Goal: Task Accomplishment & Management: Use online tool/utility

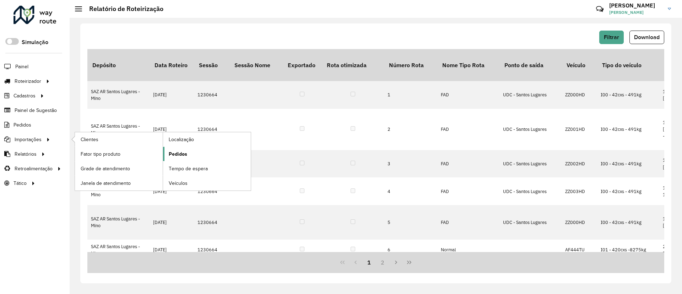
click at [172, 157] on span "Pedidos" at bounding box center [178, 153] width 18 height 7
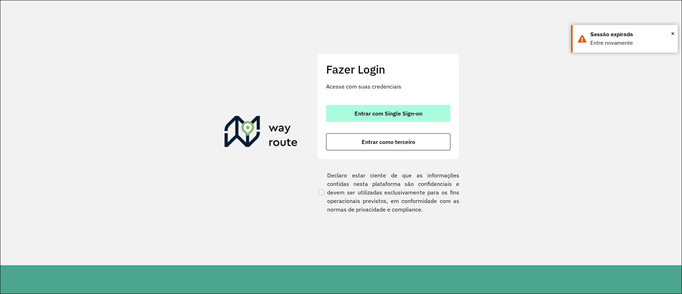
click at [362, 108] on button "Entrar com Single Sign-on" at bounding box center [388, 113] width 124 height 17
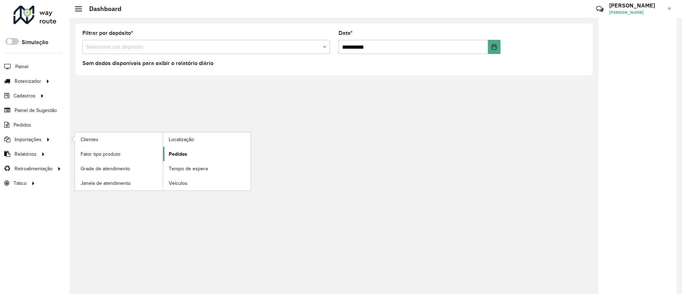
click at [179, 151] on span "Pedidos" at bounding box center [178, 153] width 18 height 7
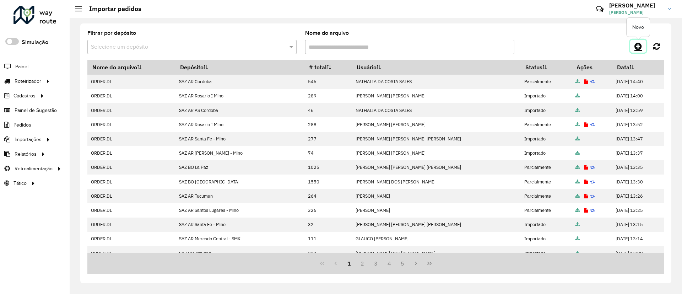
click at [639, 44] on icon at bounding box center [637, 46] width 7 height 9
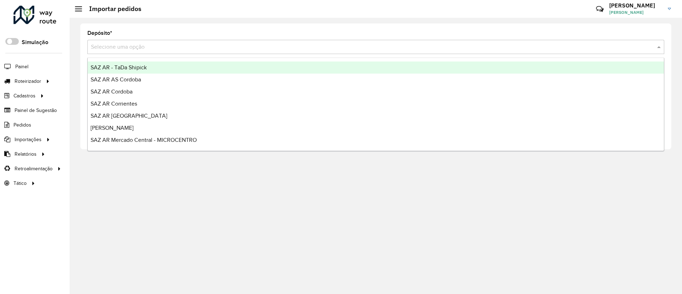
click at [498, 45] on input "text" at bounding box center [368, 47] width 555 height 9
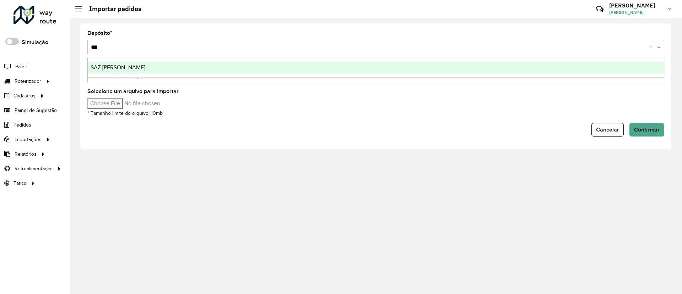
type input "****"
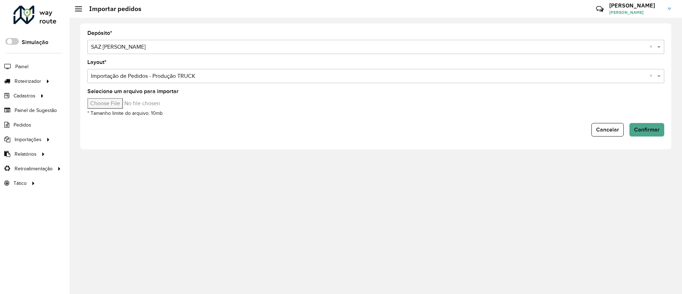
click at [111, 101] on input "Selecione um arquivo para importar" at bounding box center [147, 103] width 121 height 11
type input "**********"
click at [637, 129] on span "Confirmar" at bounding box center [647, 129] width 26 height 6
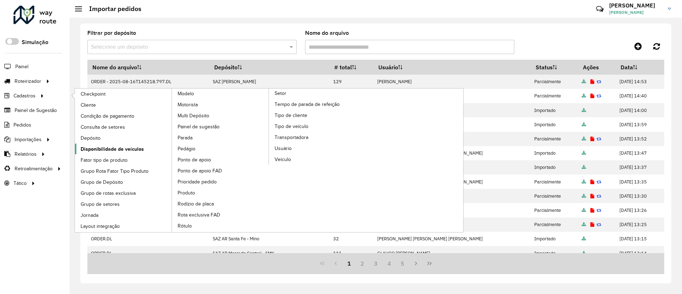
click at [111, 151] on span "Disponibilidade de veículos" at bounding box center [112, 148] width 63 height 7
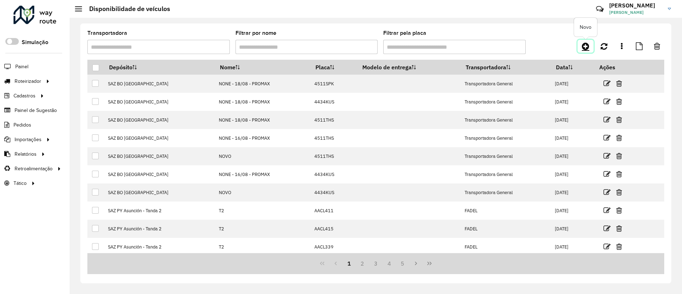
click at [584, 52] on link at bounding box center [585, 46] width 16 height 13
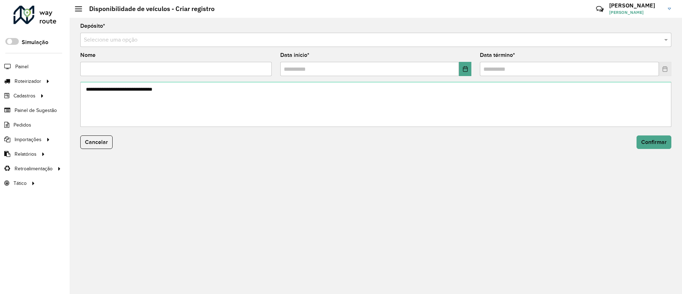
click at [421, 40] on input "text" at bounding box center [369, 40] width 570 height 9
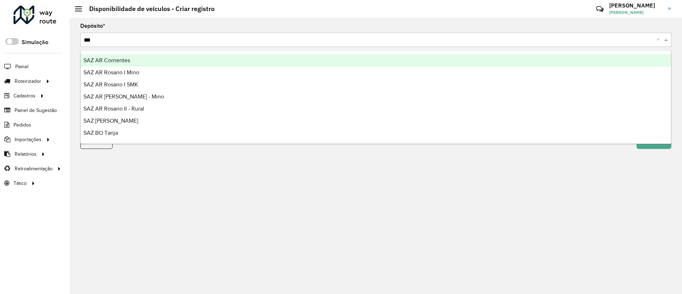
type input "****"
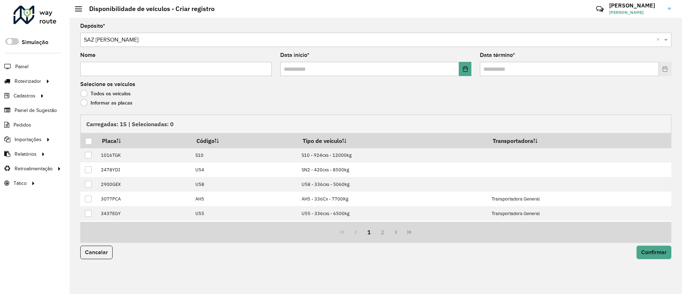
click at [222, 67] on input "Nome" at bounding box center [175, 69] width 191 height 14
type input "**********"
click at [465, 65] on button "Choose Date" at bounding box center [465, 69] width 12 height 14
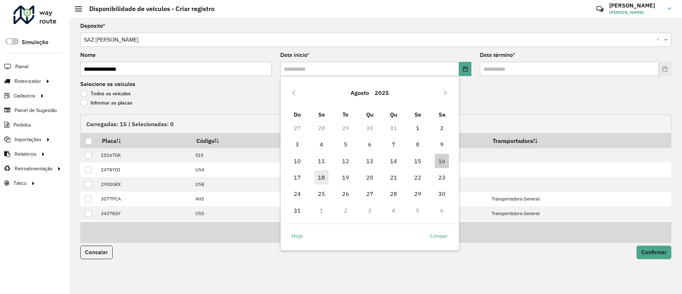
click at [322, 173] on span "18" at bounding box center [321, 177] width 14 height 14
type input "**********"
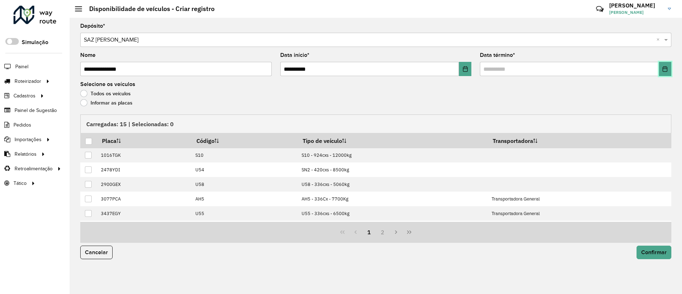
click at [664, 72] on button "Choose Date" at bounding box center [665, 69] width 12 height 14
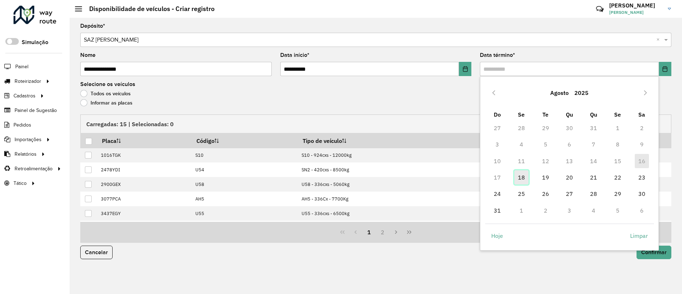
click at [524, 179] on span "18" at bounding box center [521, 177] width 14 height 14
type input "**********"
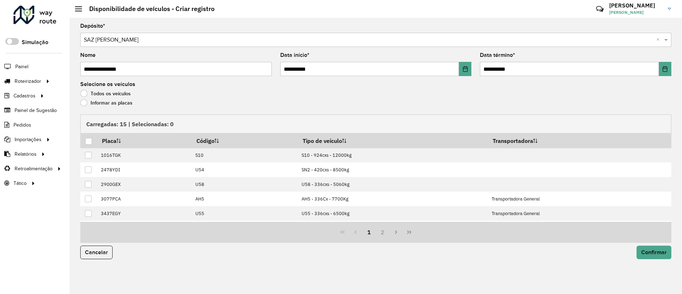
click at [114, 104] on label "Informar as placas" at bounding box center [106, 102] width 52 height 7
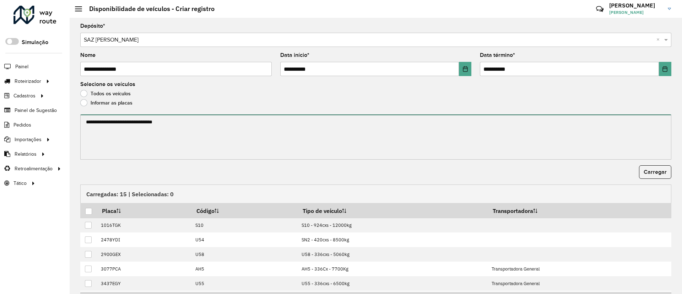
click at [114, 134] on textarea at bounding box center [375, 136] width 591 height 45
paste textarea "******* ******* ******* ******* ******* ******* ******* *******"
type textarea "******* ******* ******* ******* ******* ******* ******* *******"
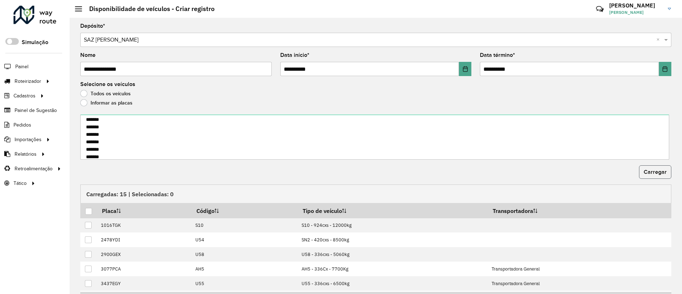
click at [644, 172] on span "Carregar" at bounding box center [655, 172] width 23 height 6
click at [648, 174] on span "Carregar" at bounding box center [655, 172] width 23 height 6
click at [90, 211] on div at bounding box center [88, 211] width 7 height 7
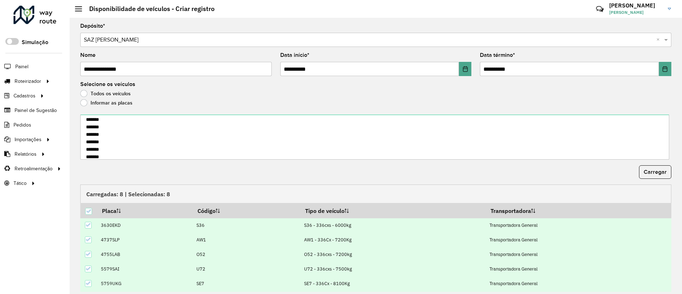
scroll to position [23, 0]
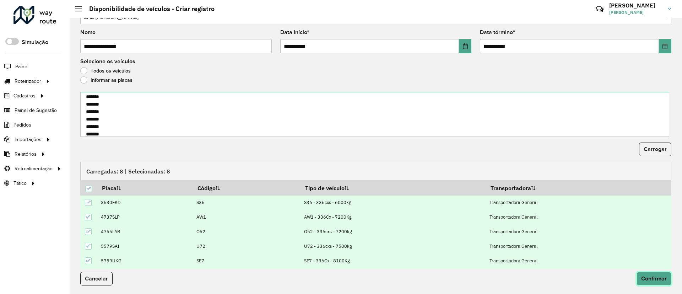
click at [657, 281] on button "Confirmar" at bounding box center [653, 278] width 35 height 13
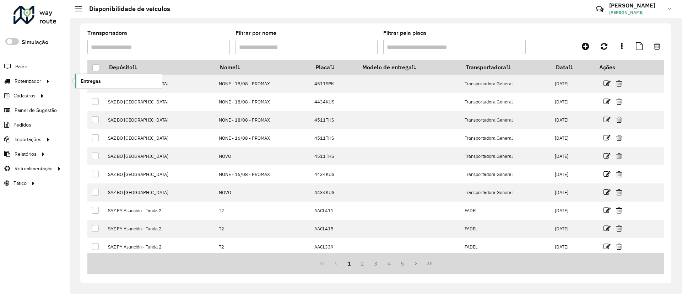
click at [90, 78] on span "Entregas" at bounding box center [91, 80] width 20 height 7
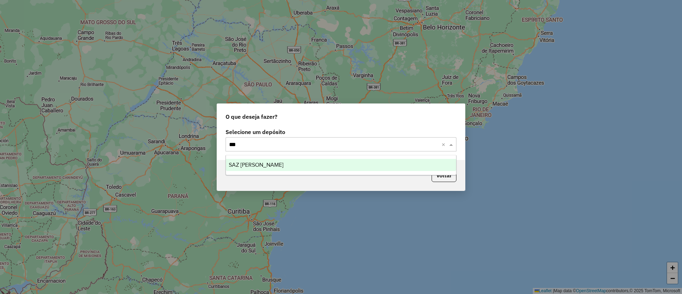
type input "****"
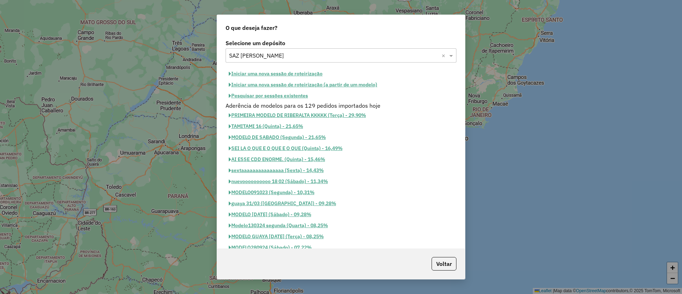
click at [257, 71] on button "Iniciar uma nova sessão de roteirização" at bounding box center [276, 73] width 100 height 11
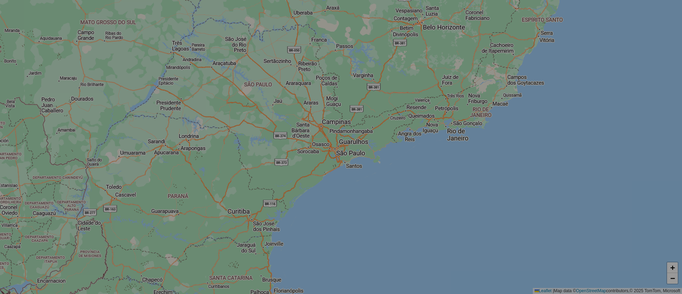
select select "*"
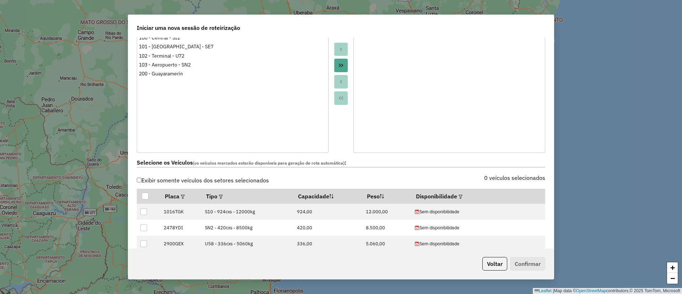
scroll to position [136, 0]
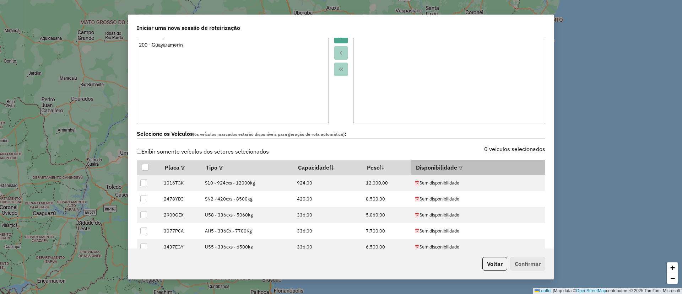
click at [454, 167] on th "Disponibilidade" at bounding box center [478, 167] width 134 height 15
click at [463, 167] on th "Disponibilidade" at bounding box center [478, 167] width 134 height 15
click at [457, 167] on div at bounding box center [459, 167] width 5 height 9
click at [458, 166] on em at bounding box center [460, 168] width 4 height 4
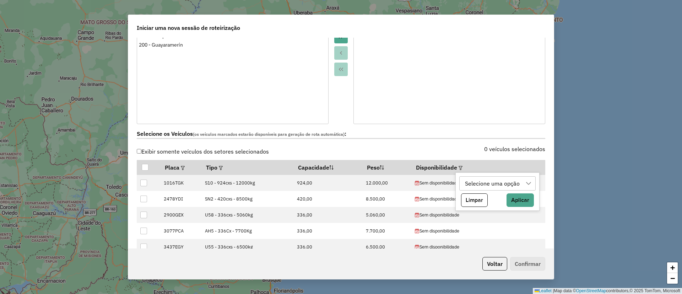
click at [471, 184] on div "Selecione uma opção" at bounding box center [492, 183] width 60 height 13
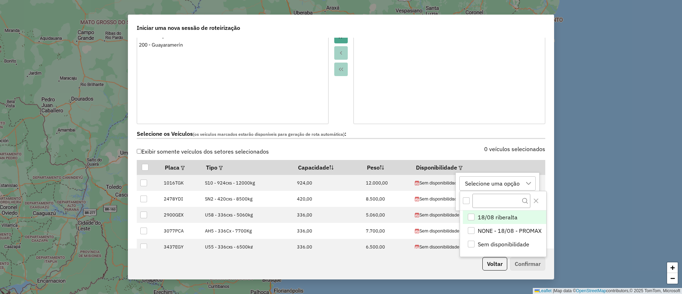
scroll to position [5, 32]
click at [479, 215] on span "18/08 riberalta" at bounding box center [498, 217] width 40 height 9
click at [538, 200] on icon "Close" at bounding box center [536, 201] width 6 height 6
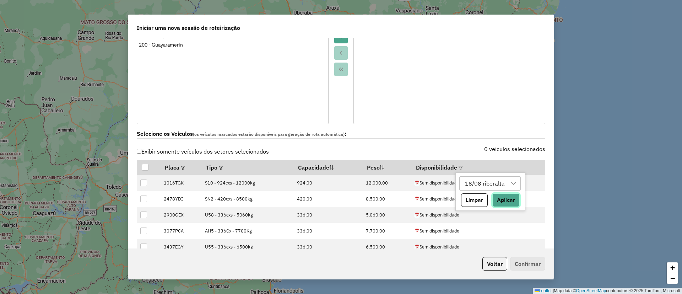
click at [505, 204] on button "Aplicar" at bounding box center [505, 199] width 27 height 13
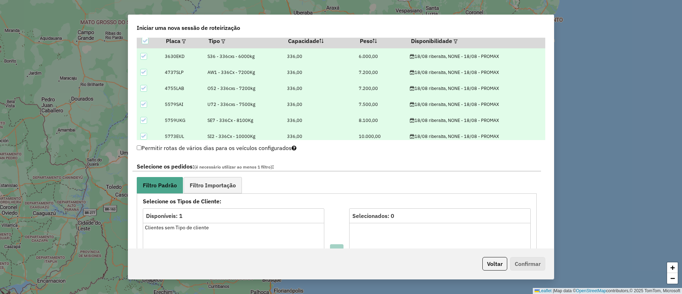
scroll to position [359, 0]
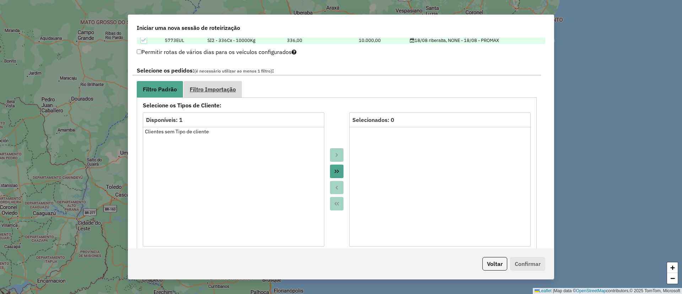
click at [203, 88] on span "Filtro Importação" at bounding box center [213, 89] width 46 height 6
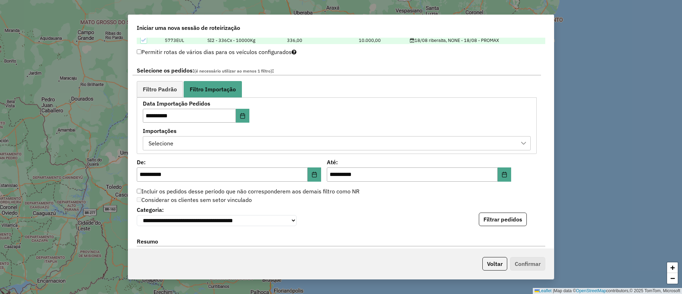
click at [189, 157] on div "**********" at bounding box center [340, 143] width 425 height 210
click at [190, 148] on div "Selecione" at bounding box center [331, 142] width 371 height 13
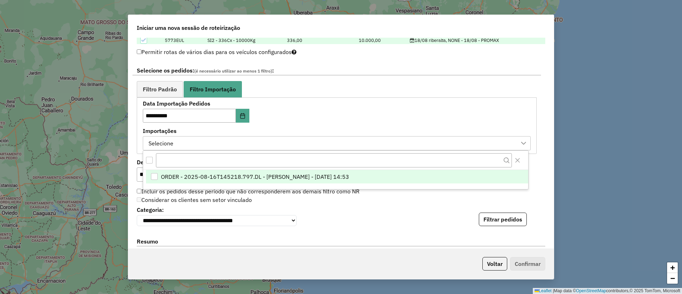
scroll to position [5, 32]
click at [219, 172] on li "ORDER - 2025-08-16T145218.797.DL - [PERSON_NAME] - [DATE] 14:53" at bounding box center [337, 176] width 382 height 13
click at [486, 216] on button "Filtrar pedidos" at bounding box center [503, 218] width 48 height 13
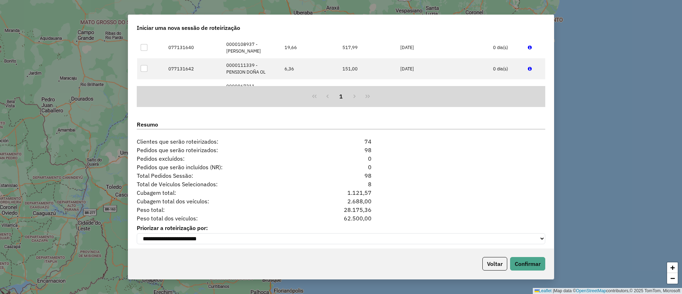
scroll to position [623, 0]
click at [528, 269] on button "Confirmar" at bounding box center [527, 263] width 35 height 13
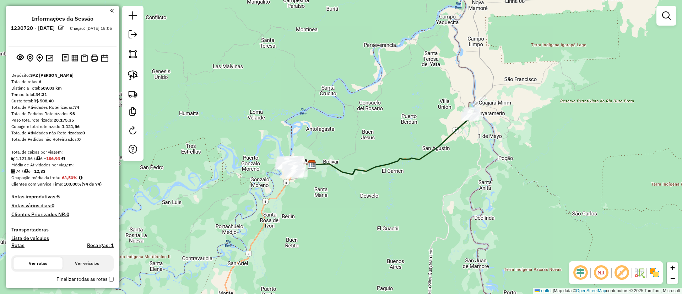
drag, startPoint x: 429, startPoint y: 120, endPoint x: 371, endPoint y: 156, distance: 68.9
click at [357, 157] on div "Janela de atendimento Grade de atendimento Capacidade Transportadoras Veículos …" at bounding box center [341, 147] width 682 height 294
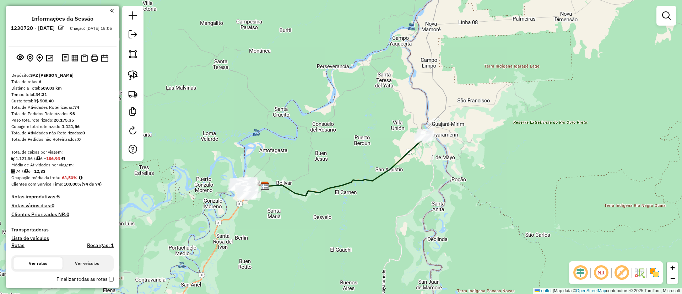
click at [406, 157] on icon at bounding box center [346, 165] width 162 height 59
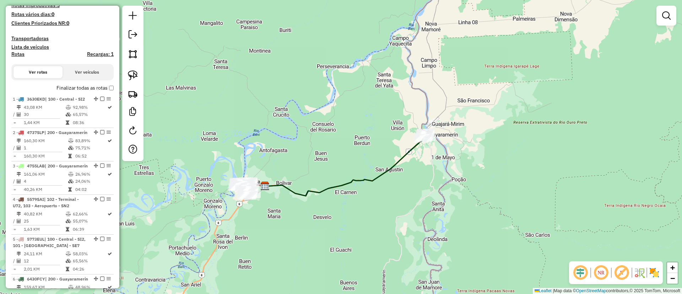
select select "**********"
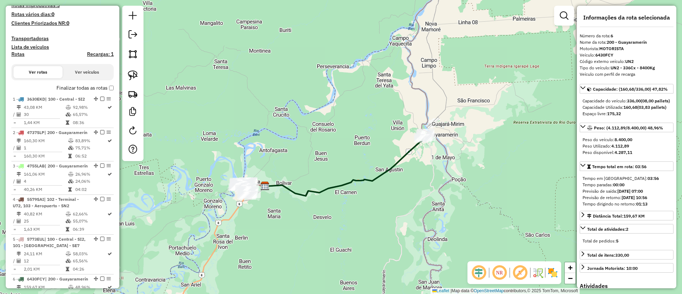
scroll to position [283, 0]
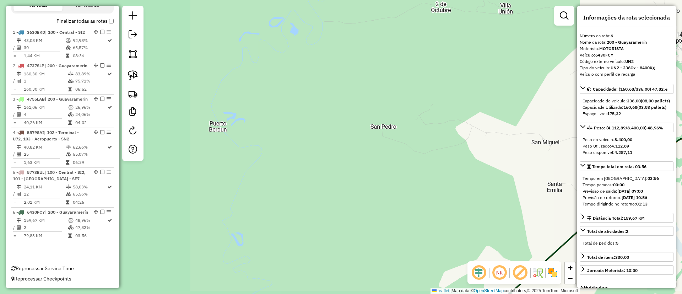
drag, startPoint x: 446, startPoint y: 145, endPoint x: 414, endPoint y: 150, distance: 31.6
click at [430, 147] on div "Janela de atendimento Grade de atendimento Capacidade Transportadoras Veículos …" at bounding box center [341, 147] width 682 height 294
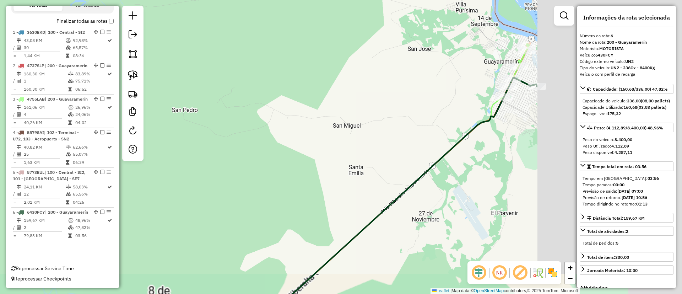
drag, startPoint x: 452, startPoint y: 158, endPoint x: 275, endPoint y: 138, distance: 178.3
click at [267, 139] on div "Janela de atendimento Grade de atendimento Capacidade Transportadoras Veículos …" at bounding box center [341, 147] width 682 height 294
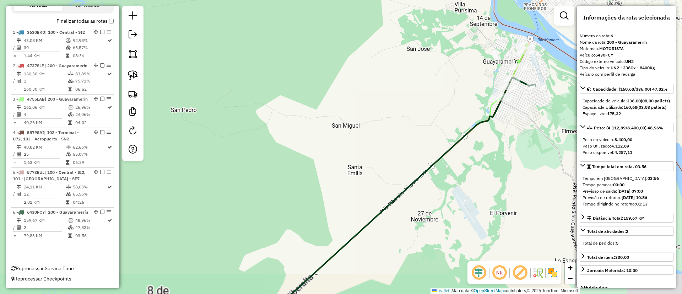
click at [461, 141] on icon at bounding box center [398, 199] width 276 height 245
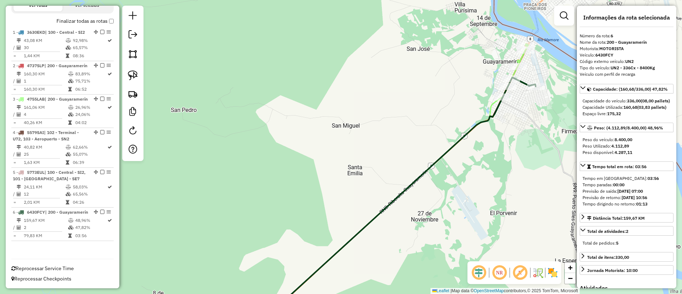
click at [454, 137] on div "Janela de atendimento Grade de atendimento Capacidade Transportadoras Veículos …" at bounding box center [341, 147] width 682 height 294
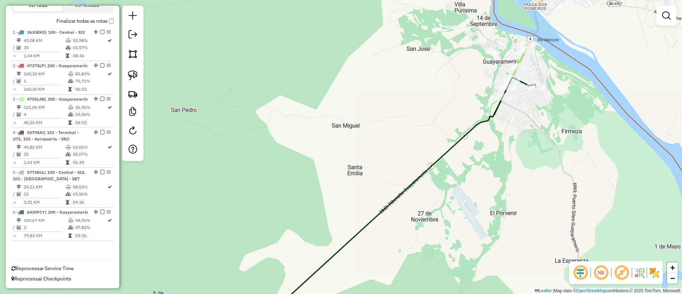
click at [457, 139] on icon at bounding box center [398, 199] width 276 height 245
select select "**********"
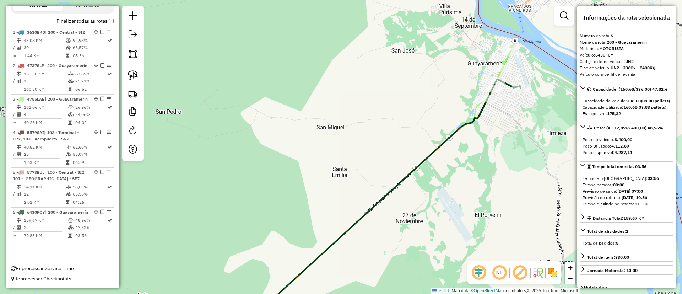
drag, startPoint x: 521, startPoint y: 123, endPoint x: 487, endPoint y: 125, distance: 34.2
click at [487, 126] on div "Janela de atendimento Grade de atendimento Capacidade Transportadoras Veículos …" at bounding box center [341, 147] width 682 height 294
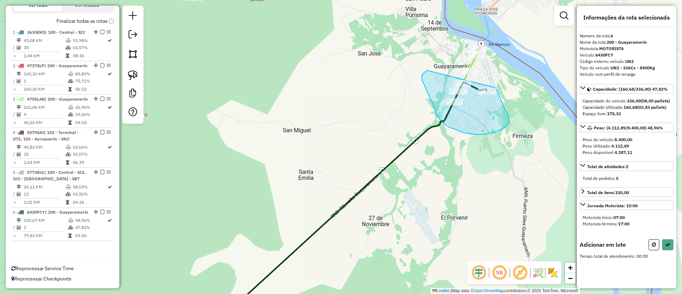
click at [495, 88] on div "Janela de atendimento Grade de atendimento Capacidade Transportadoras Veículos …" at bounding box center [341, 147] width 682 height 294
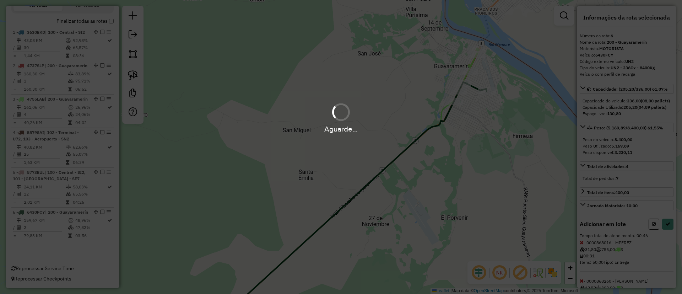
select select "**********"
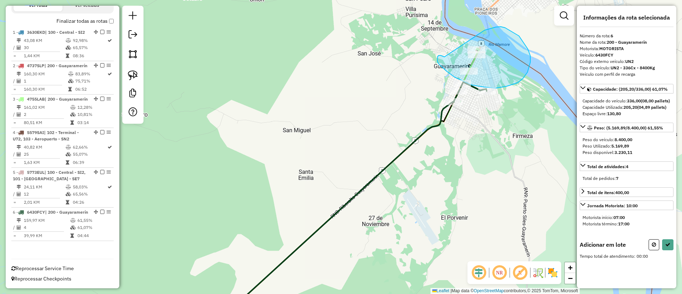
drag, startPoint x: 444, startPoint y: 56, endPoint x: 476, endPoint y: 31, distance: 41.2
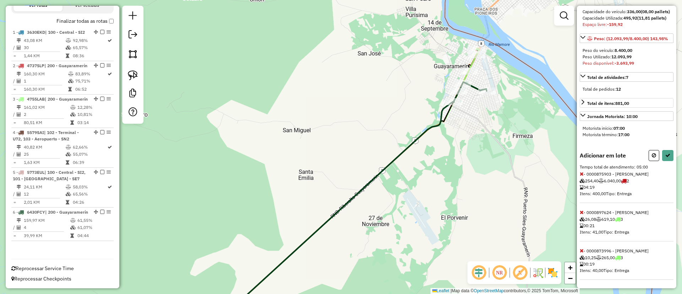
scroll to position [108, 0]
click at [581, 173] on icon at bounding box center [582, 173] width 4 height 5
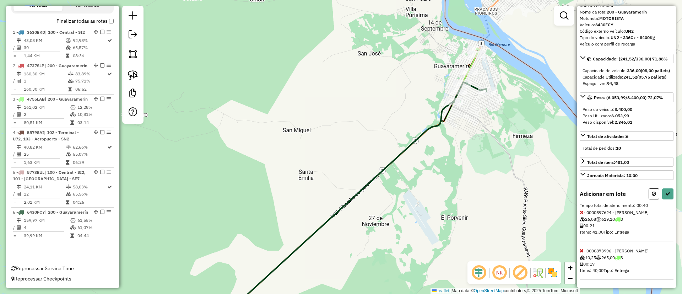
select select "**********"
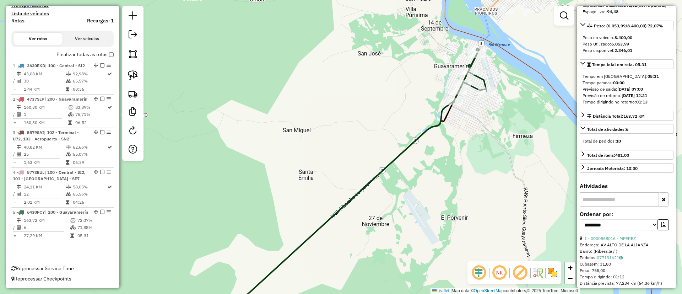
scroll to position [244, 0]
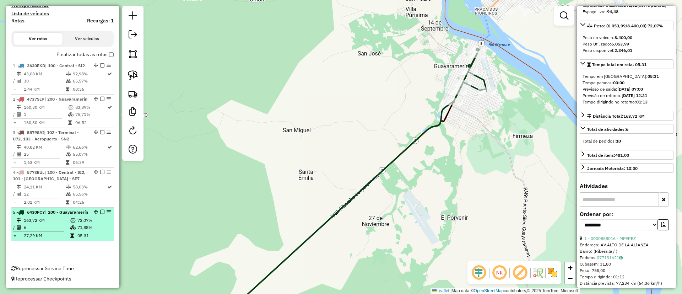
click at [100, 210] on em at bounding box center [102, 212] width 4 height 4
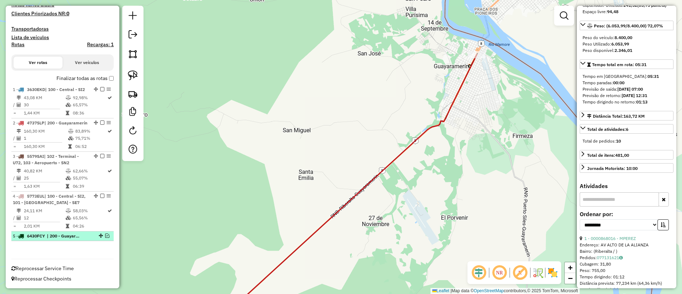
scroll to position [213, 0]
click at [430, 126] on icon at bounding box center [346, 189] width 261 height 268
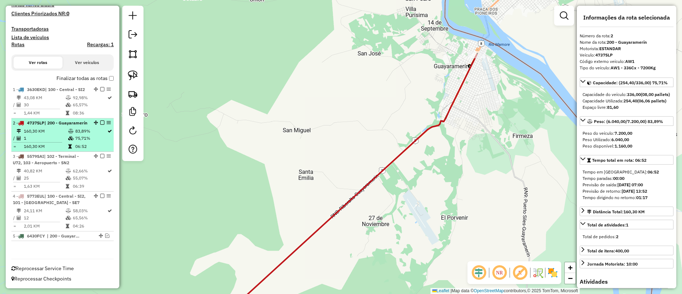
click at [100, 120] on em at bounding box center [102, 122] width 4 height 4
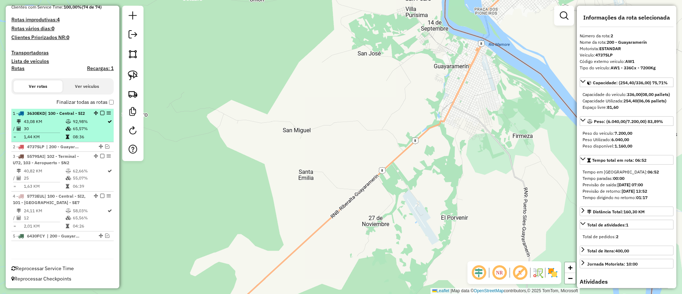
click at [83, 126] on td "65,57%" at bounding box center [89, 128] width 34 height 7
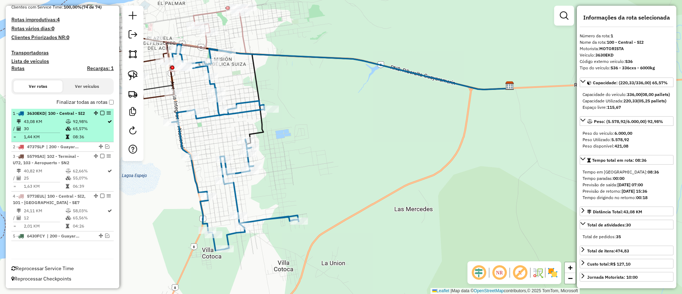
click at [98, 110] on div "1 - 3630EKD | 100 - Central - SI2" at bounding box center [62, 113] width 99 height 6
click at [100, 111] on em at bounding box center [102, 113] width 4 height 4
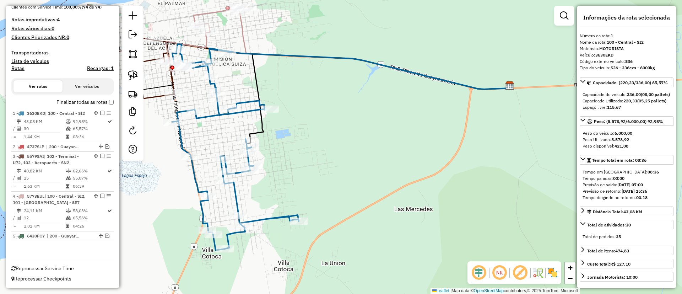
scroll to position [153, 0]
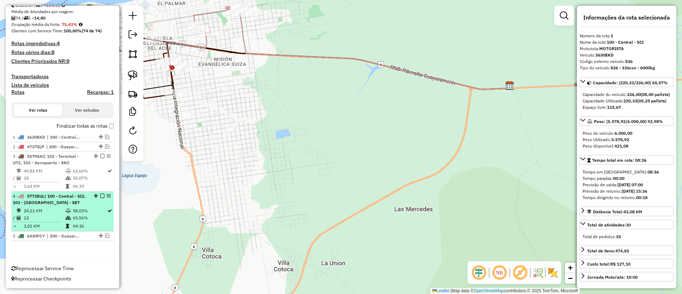
click at [85, 197] on div "4 - 5773EUL | 100 - Central - SI2, 101 - [GEOGRAPHIC_DATA] - [GEOGRAPHIC_DATA]" at bounding box center [62, 199] width 99 height 13
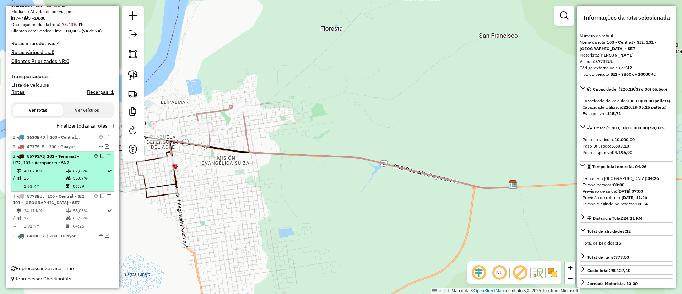
click at [87, 178] on td "55,07%" at bounding box center [89, 177] width 34 height 7
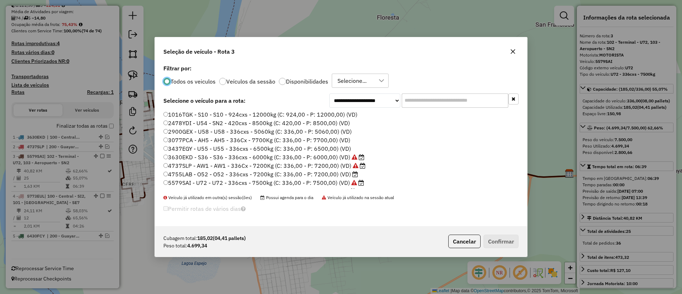
scroll to position [4, 2]
click at [239, 84] on p-radiobutton "Veículos da sessão" at bounding box center [247, 81] width 56 height 7
click at [229, 80] on label "Veículos da sessão" at bounding box center [250, 81] width 49 height 6
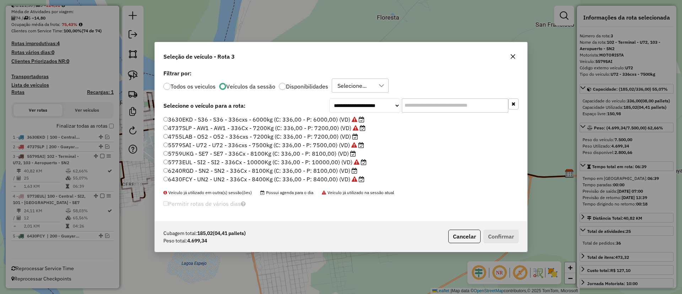
click at [335, 138] on label "4755LAB - O52 - O52 - 336cxs - 7200kg (C: 336,00 - P: 7200,00) (VD)" at bounding box center [260, 136] width 195 height 9
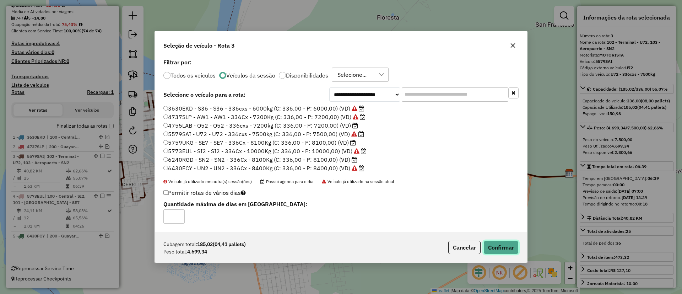
click at [495, 242] on button "Confirmar" at bounding box center [500, 246] width 35 height 13
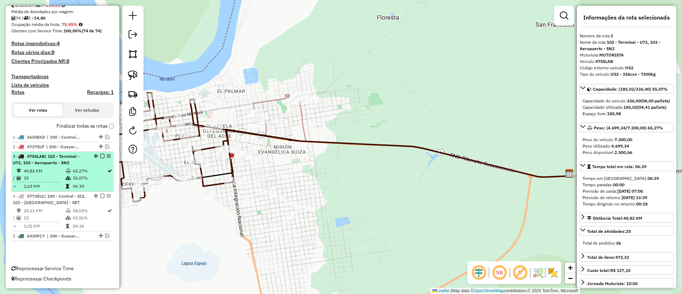
click at [102, 156] on div at bounding box center [99, 156] width 21 height 4
click at [101, 157] on em at bounding box center [102, 156] width 4 height 4
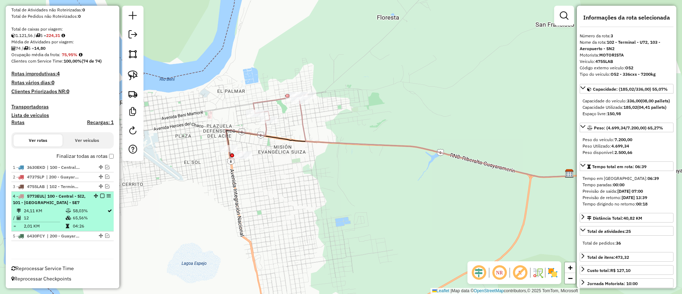
click at [88, 210] on td "58,03%" at bounding box center [89, 210] width 34 height 7
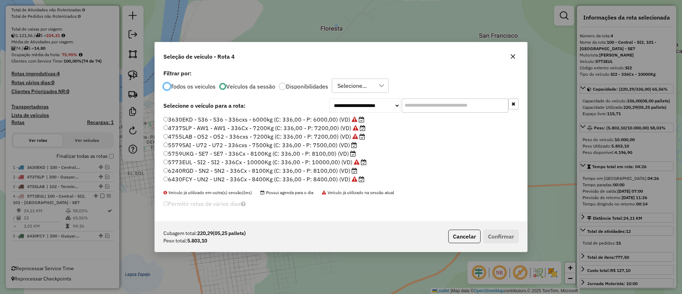
scroll to position [4, 2]
click at [319, 147] on label "5579SAI - U72 - U72 - 336cxs - 7500kg (C: 336,00 - P: 7500,00) (VD)" at bounding box center [260, 145] width 194 height 9
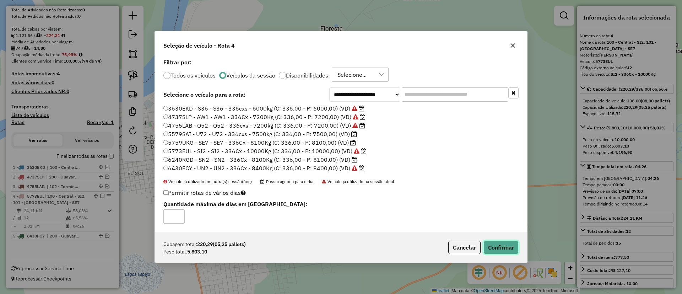
click at [490, 245] on button "Confirmar" at bounding box center [500, 246] width 35 height 13
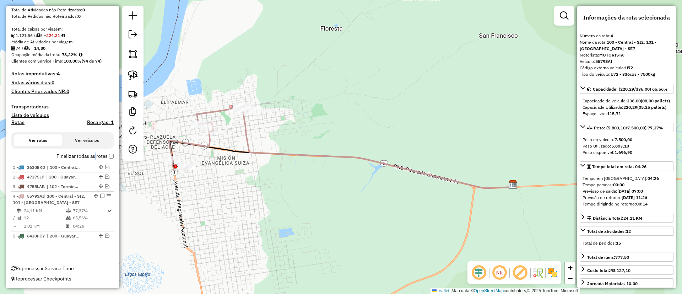
click at [93, 157] on label "Finalizar todas as rotas" at bounding box center [84, 155] width 57 height 7
click at [90, 150] on div "Depósito: SAZ BO Riberalta Total de rotas: 5 Distância Total: 432,03 km Tempo t…" at bounding box center [63, 101] width 108 height 304
click at [88, 156] on label "Finalizar todas as rotas" at bounding box center [84, 155] width 57 height 7
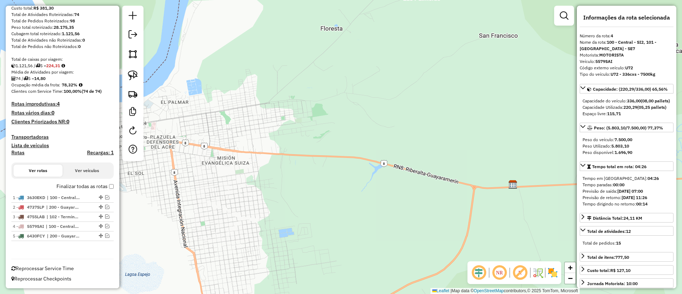
scroll to position [93, 0]
click at [94, 152] on h4 "Recargas: 1" at bounding box center [100, 153] width 27 height 6
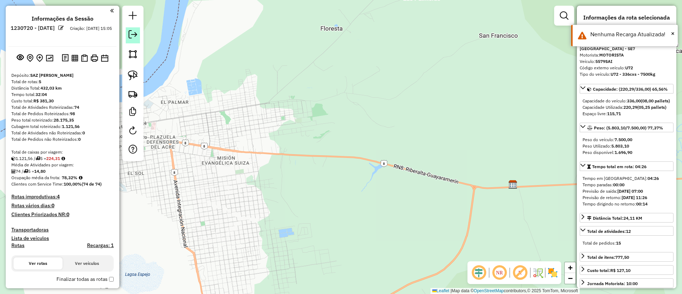
click at [135, 31] on em at bounding box center [133, 34] width 9 height 9
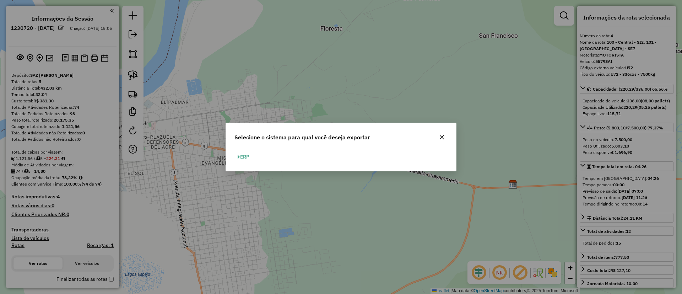
click at [239, 157] on span "button" at bounding box center [239, 156] width 2 height 5
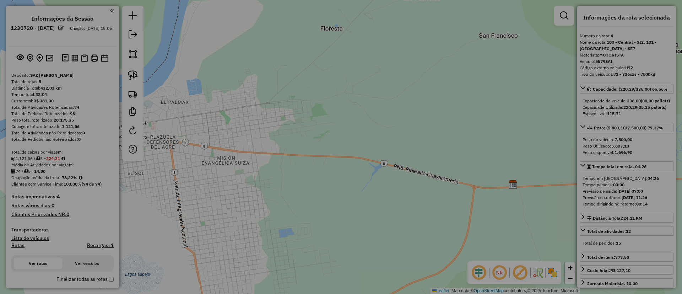
select select "**"
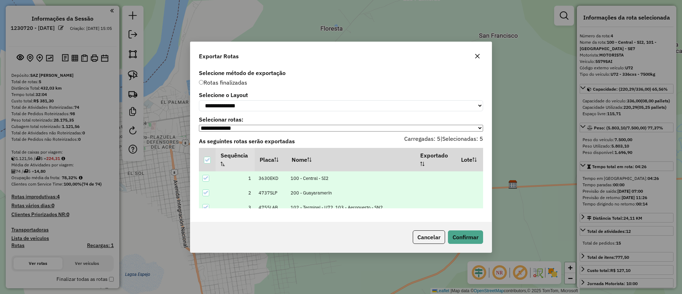
drag, startPoint x: 225, startPoint y: 93, endPoint x: 226, endPoint y: 102, distance: 8.9
click at [225, 94] on label "Selecione o Layout" at bounding box center [341, 95] width 284 height 9
click at [226, 103] on select "**********" at bounding box center [341, 105] width 284 height 11
select select "*********"
click at [199, 100] on select "**********" at bounding box center [341, 105] width 284 height 11
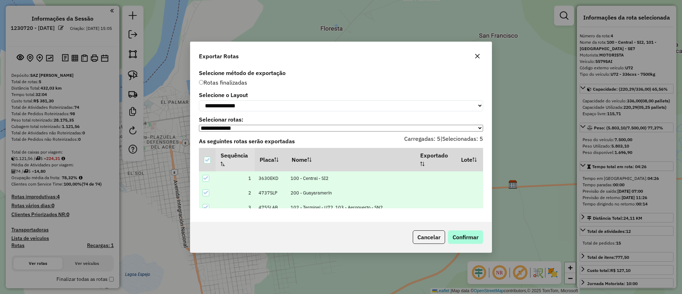
click at [458, 245] on div "Cancelar Confirmar" at bounding box center [340, 237] width 301 height 31
click at [453, 239] on button "Confirmar" at bounding box center [465, 236] width 35 height 13
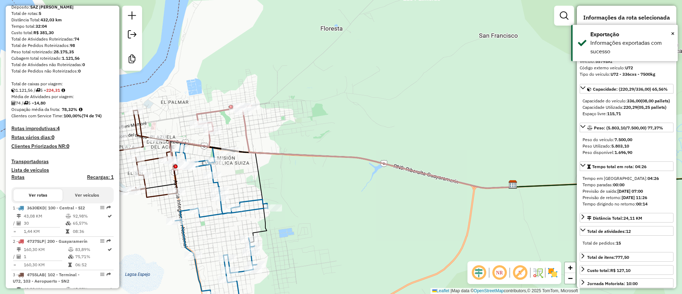
scroll to position [213, 0]
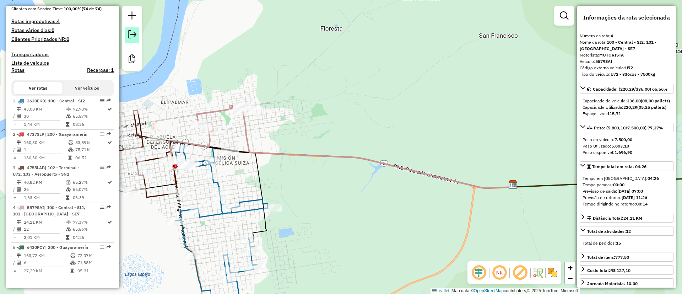
click at [132, 38] on em at bounding box center [132, 34] width 9 height 9
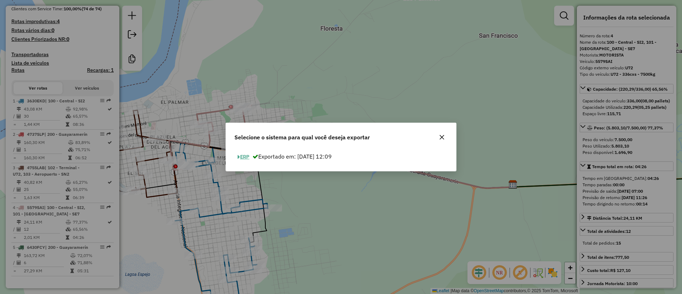
click at [240, 158] on button "ERP" at bounding box center [243, 156] width 18 height 11
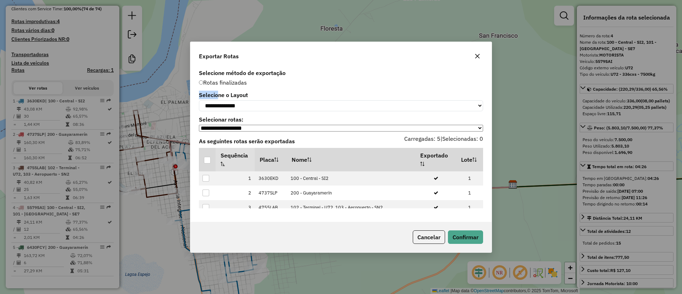
click at [218, 99] on div "**********" at bounding box center [341, 101] width 284 height 19
click at [218, 102] on select "**********" at bounding box center [341, 105] width 284 height 11
select select "*********"
click at [199, 100] on select "**********" at bounding box center [341, 105] width 284 height 11
click at [208, 161] on div at bounding box center [207, 160] width 7 height 7
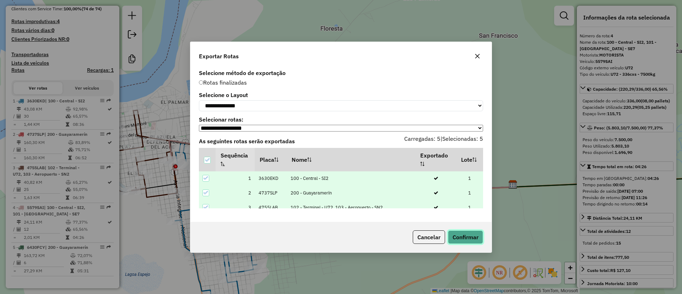
click at [467, 244] on button "Confirmar" at bounding box center [465, 236] width 35 height 13
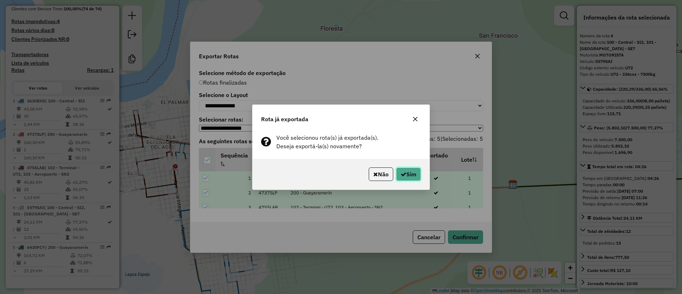
click at [408, 170] on button "Sim" at bounding box center [408, 173] width 25 height 13
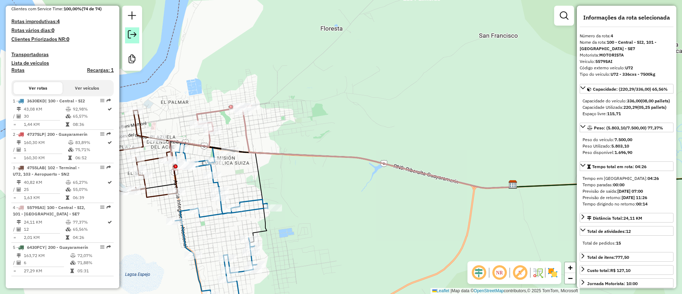
drag, startPoint x: 127, startPoint y: 26, endPoint x: 133, endPoint y: 30, distance: 6.8
click at [133, 30] on div at bounding box center [132, 38] width 20 height 65
click at [133, 30] on em at bounding box center [132, 34] width 9 height 9
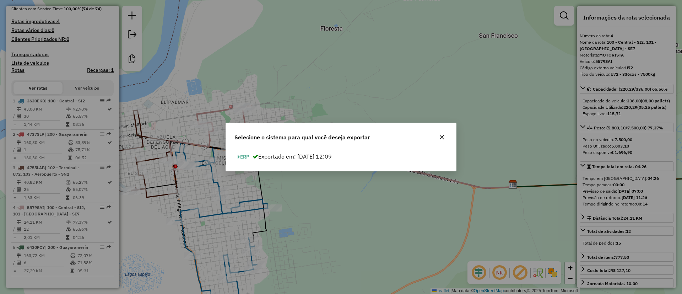
click at [244, 155] on button "ERP" at bounding box center [243, 156] width 18 height 11
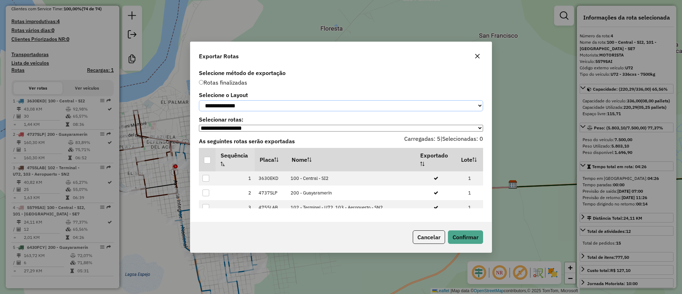
click at [219, 104] on select "**********" at bounding box center [341, 105] width 284 height 11
select select "*********"
click at [199, 100] on select "**********" at bounding box center [341, 105] width 284 height 11
click at [207, 163] on div at bounding box center [207, 160] width 7 height 7
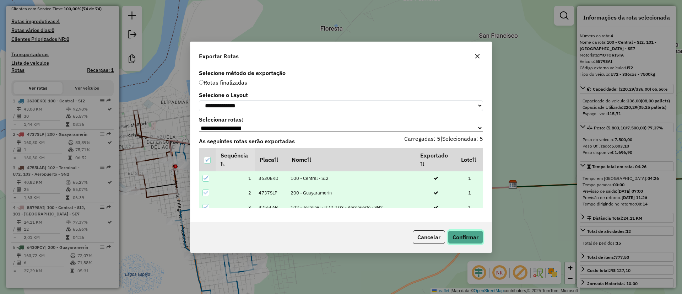
click at [469, 233] on button "Confirmar" at bounding box center [465, 236] width 35 height 13
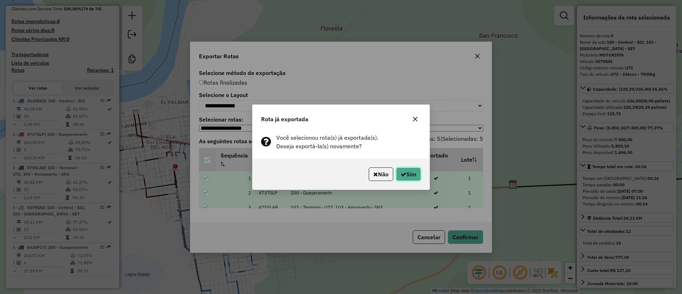
click at [409, 173] on button "Sim" at bounding box center [408, 173] width 25 height 13
